Goal: Check status: Check status

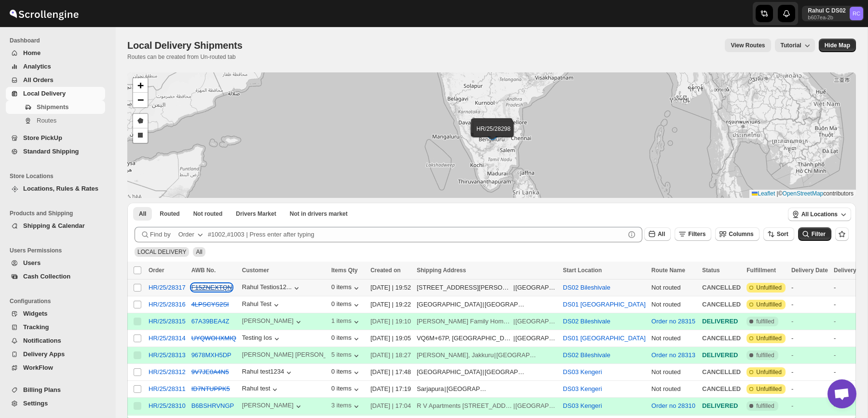
click at [222, 289] on s "F15ZNEXTQN" at bounding box center [211, 287] width 41 height 7
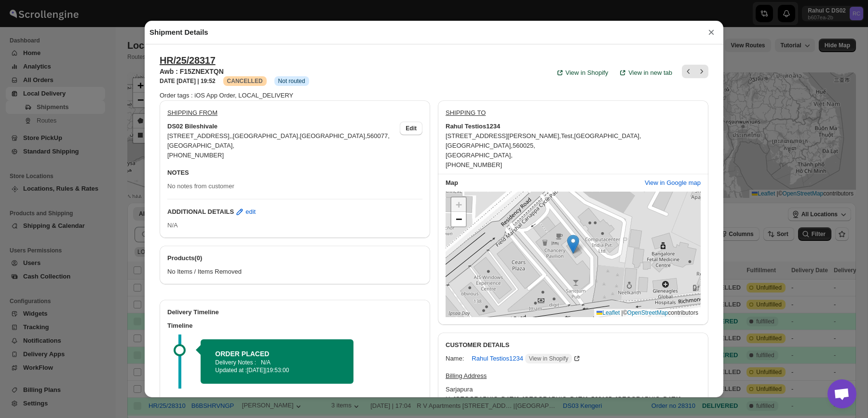
click at [119, 80] on div "Shipment Details × HR/25/28317 Awb : F15ZNEXTQN DATE 10-Sep-25 | 19:52 Warning …" at bounding box center [434, 209] width 868 height 418
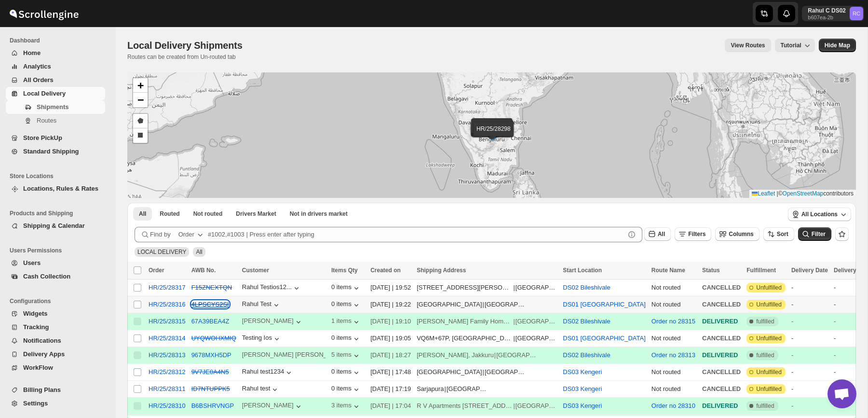
click at [214, 303] on s "4LPSCYS2SI" at bounding box center [210, 304] width 38 height 7
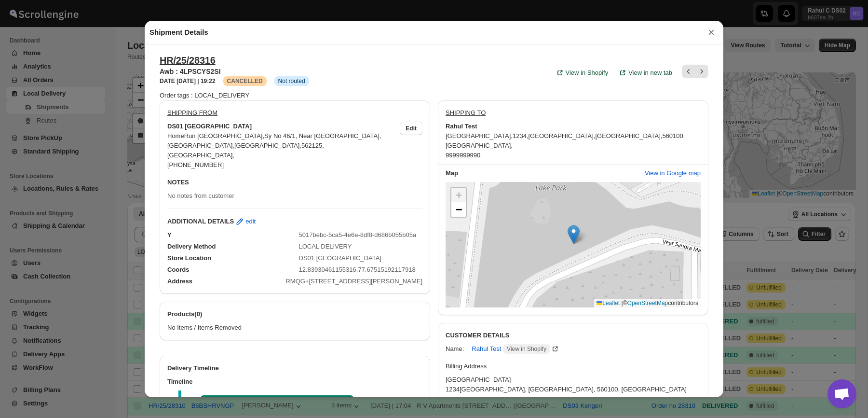
click at [112, 234] on div "Shipment Details × HR/25/28316 Awb : 4LPSCYS2SI DATE 10-Sep-25 | 19:22 Warning …" at bounding box center [434, 209] width 868 height 418
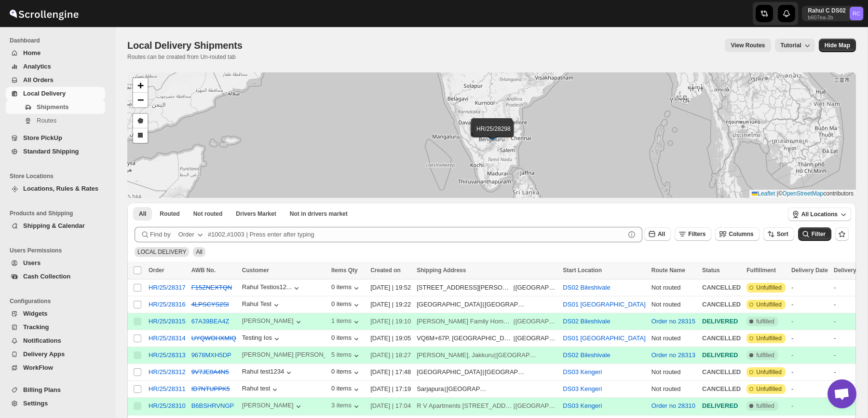
scroll to position [59, 0]
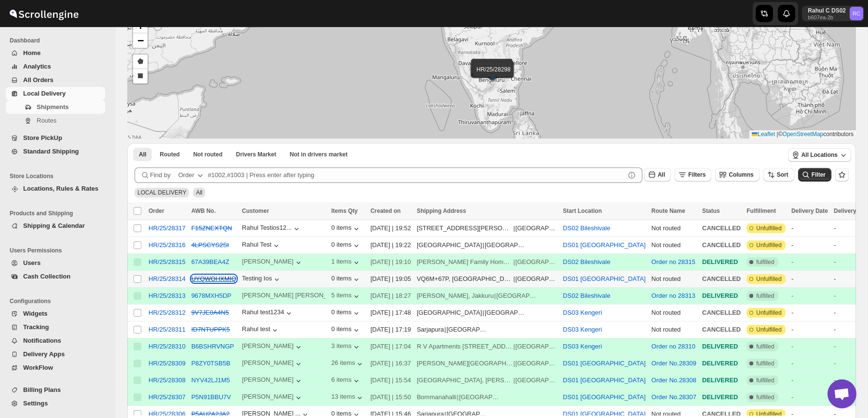
click at [217, 275] on s "UYQWOHXMIQ" at bounding box center [213, 278] width 45 height 7
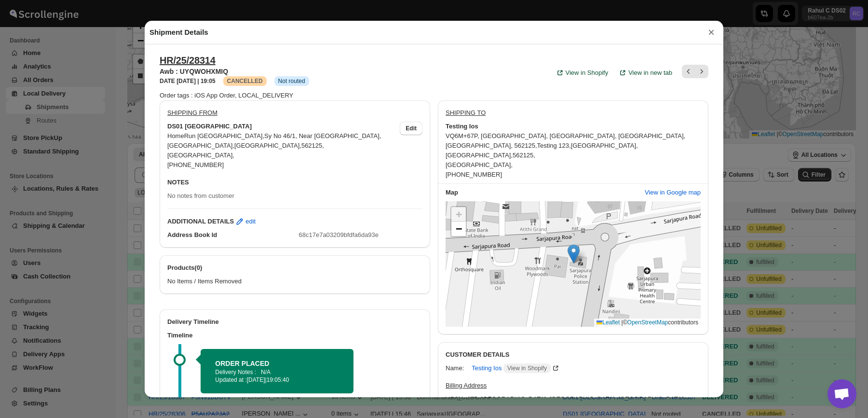
scroll to position [41, 0]
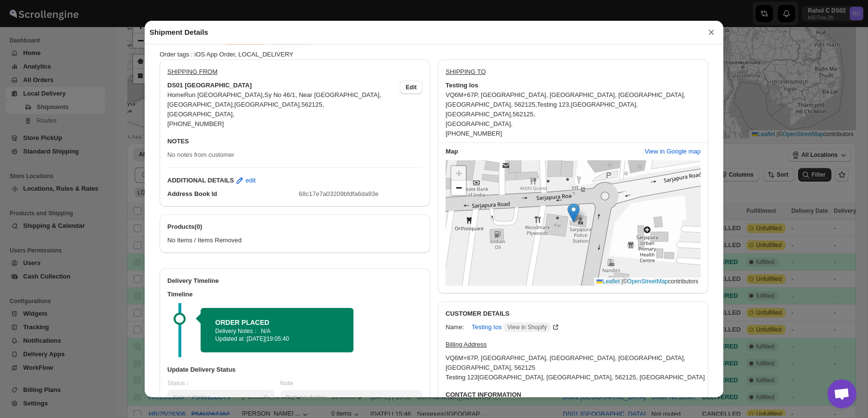
click at [122, 228] on div "Shipment Details × HR/25/28314 Awb : UYQWOHXMIQ DATE 10-Sep-25 | 19:05 Warning …" at bounding box center [434, 209] width 868 height 418
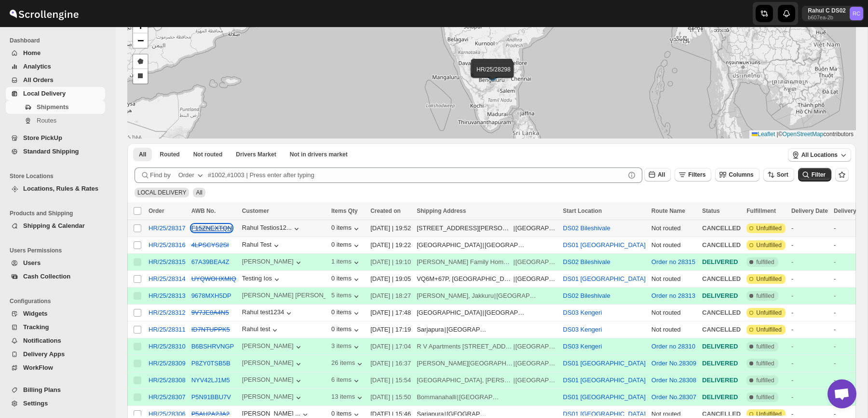
click at [211, 230] on s "F15ZNEXTQN" at bounding box center [211, 227] width 41 height 7
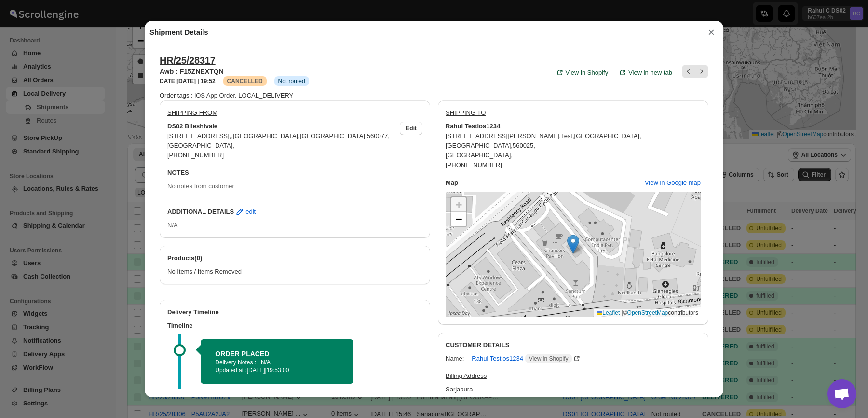
click at [107, 234] on div "Shipment Details × HR/25/28317 Awb : F15ZNEXTQN DATE 10-Sep-25 | 19:52 Warning …" at bounding box center [434, 209] width 868 height 418
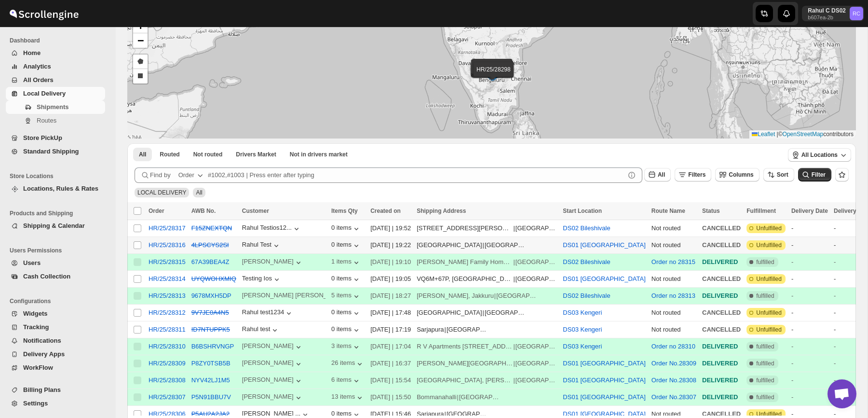
scroll to position [0, 0]
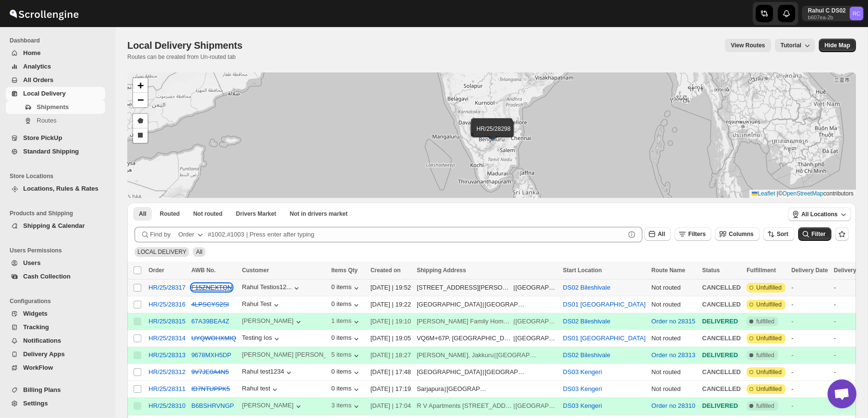
click at [211, 290] on s "F15ZNEXTQN" at bounding box center [211, 287] width 41 height 7
click at [221, 291] on div "F15ZNEXTQN" at bounding box center [213, 288] width 45 height 10
click at [223, 289] on s "F15ZNEXTQN" at bounding box center [211, 287] width 41 height 7
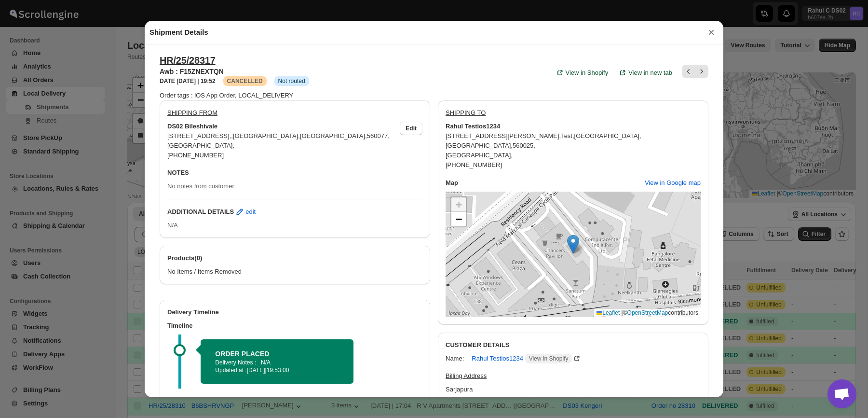
click at [112, 254] on div "Shipment Details × HR/25/28317 Awb : F15ZNEXTQN DATE 10-Sep-25 | 19:52 Warning …" at bounding box center [434, 209] width 868 height 418
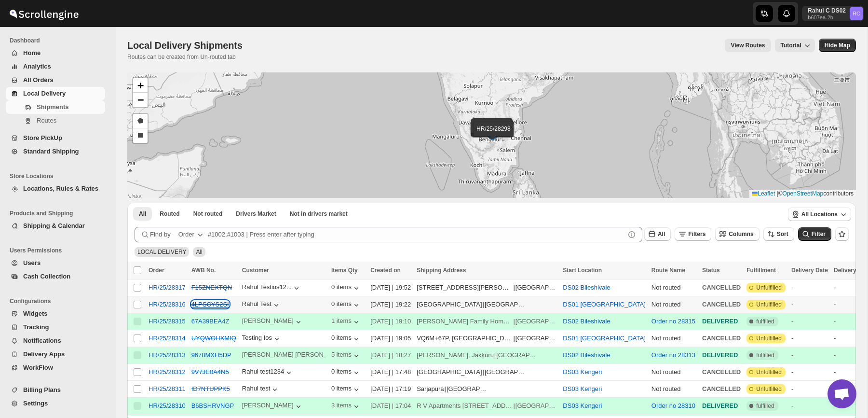
click at [223, 303] on s "4LPSCYS2SI" at bounding box center [210, 304] width 38 height 7
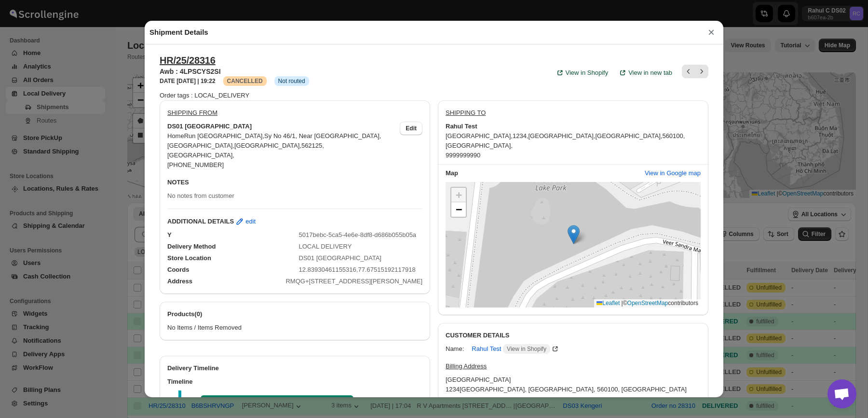
click at [145, 225] on div "HR/25/28316 Awb : 4LPSCYS2SI DATE 10-Sep-25 | 19:22 Warning CANCELLED Info Not …" at bounding box center [434, 220] width 579 height 352
click at [104, 183] on div "Shipment Details × HR/25/28316 Awb : 4LPSCYS2SI DATE 10-Sep-25 | 19:22 Warning …" at bounding box center [434, 209] width 868 height 418
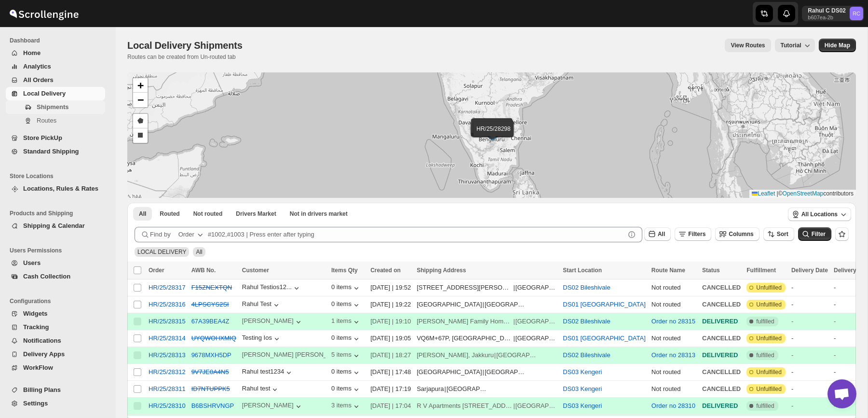
click at [80, 107] on span "Shipments" at bounding box center [70, 107] width 67 height 10
click at [63, 118] on span "Routes" at bounding box center [70, 121] width 67 height 10
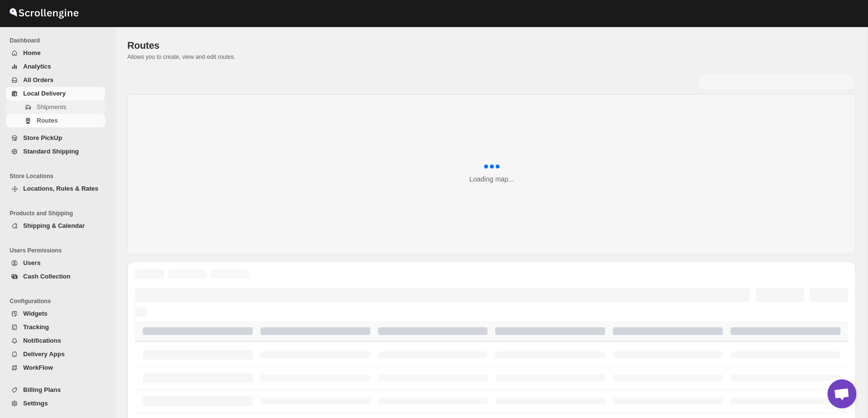
click at [52, 108] on span "Shipments" at bounding box center [51, 106] width 29 height 7
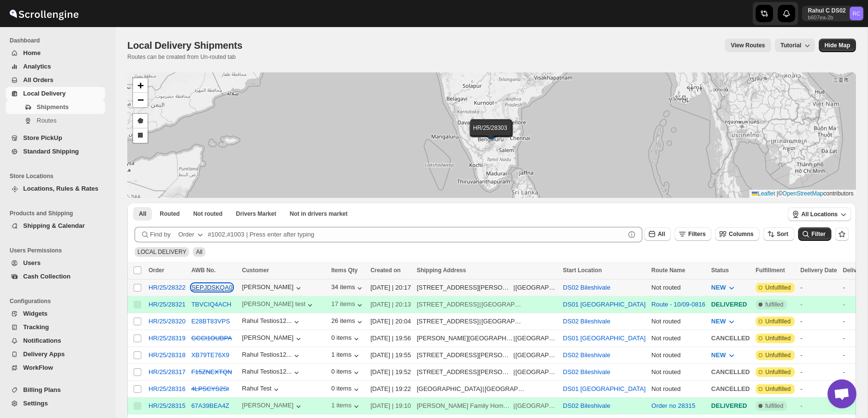
click at [219, 287] on button "SEPJDSKQA0" at bounding box center [211, 287] width 41 height 7
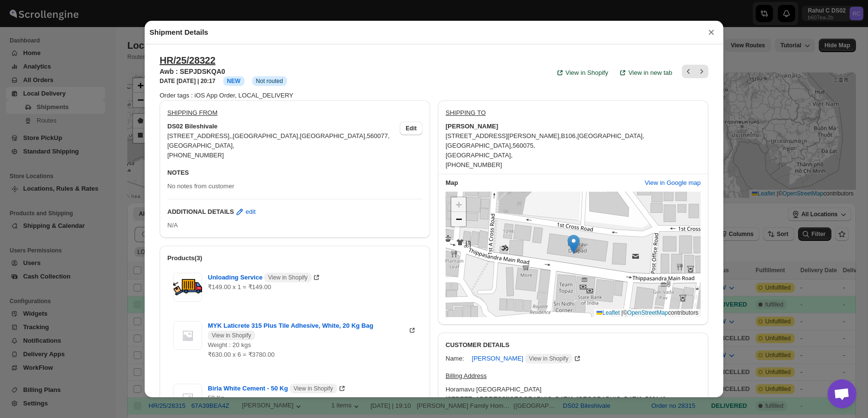
click at [459, 221] on span "−" at bounding box center [459, 219] width 6 height 12
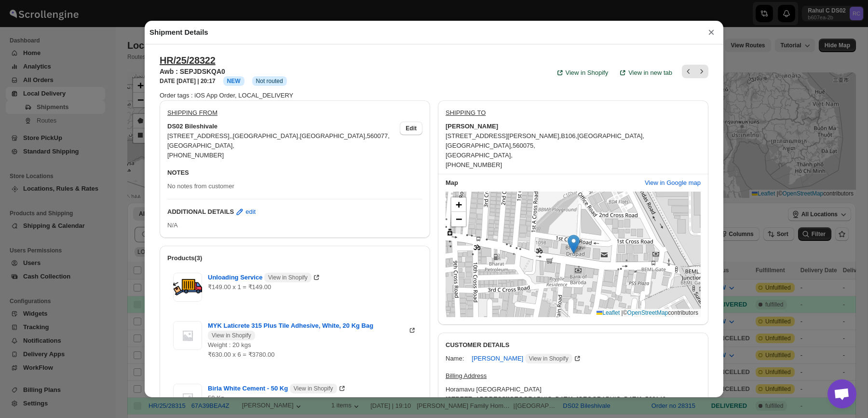
click at [121, 112] on div "Shipment Details × HR/25/28322 Awb : SEPJDSKQA0 DATE [DATE] | 20:17 Info NEW In…" at bounding box center [434, 209] width 868 height 418
